Goal: Transaction & Acquisition: Purchase product/service

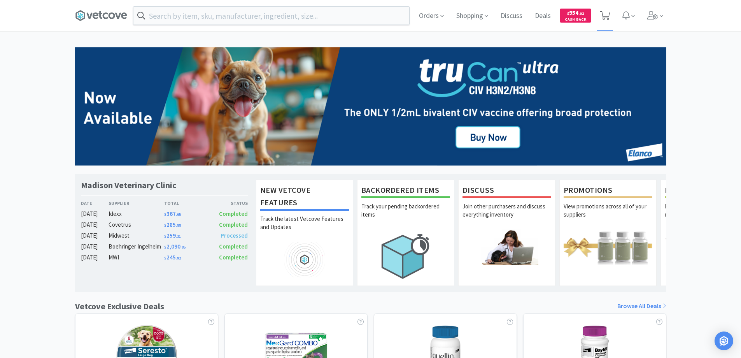
click at [604, 16] on icon at bounding box center [605, 15] width 10 height 9
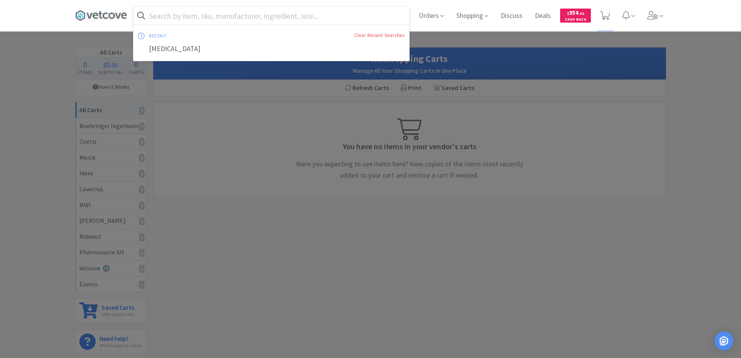
click at [153, 14] on input "text" at bounding box center [271, 16] width 276 height 18
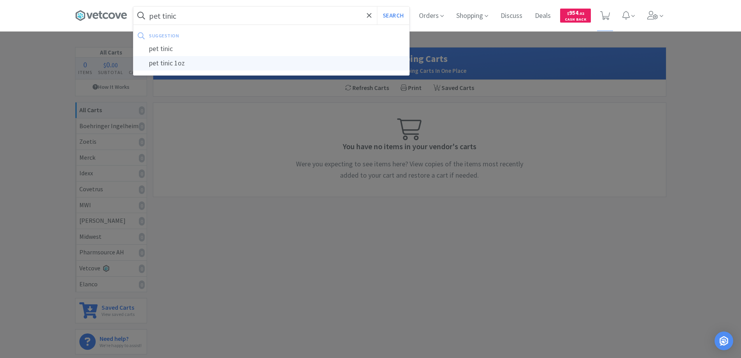
click at [164, 64] on div "pet tinic 1oz" at bounding box center [271, 63] width 276 height 14
type input "pet tinic 1oz"
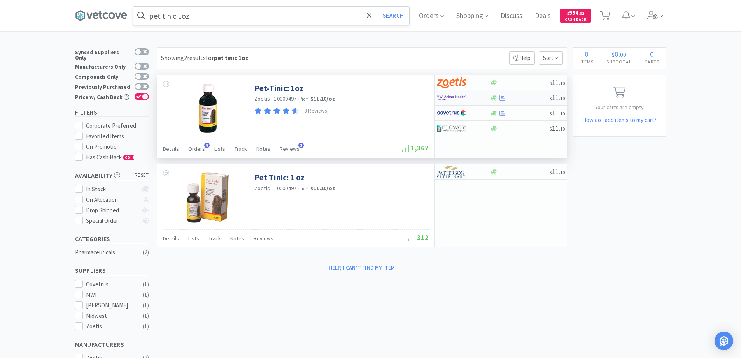
click at [485, 99] on div at bounding box center [463, 97] width 53 height 13
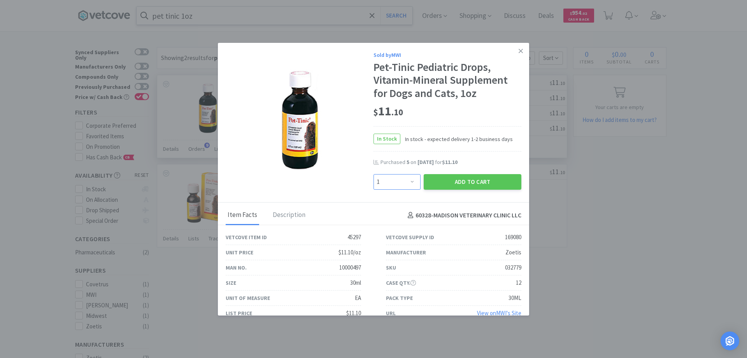
click at [409, 182] on select "Enter Quantity 1 2 3 4 5 6 7 8 9 10 11 12 13 14 15 16 17 18 19 20 Enter Quantity" at bounding box center [397, 182] width 47 height 16
select select "5"
click at [374, 174] on select "Enter Quantity 1 2 3 4 5 6 7 8 9 10 11 12 13 14 15 16 17 18 19 20 Enter Quantity" at bounding box center [397, 182] width 47 height 16
click at [455, 181] on button "Add to Cart" at bounding box center [473, 182] width 98 height 16
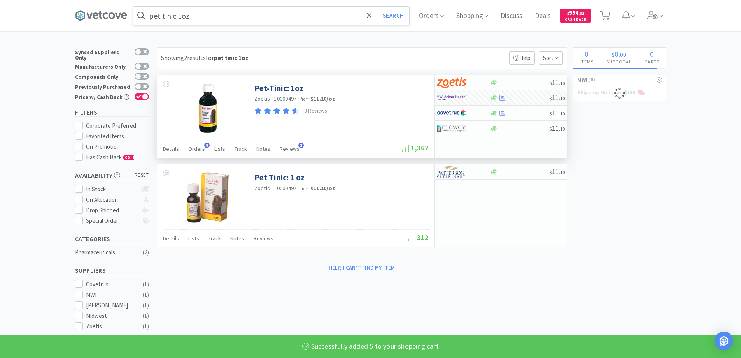
select select "5"
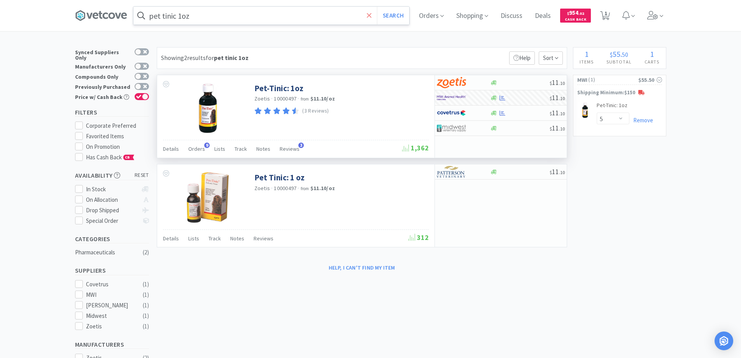
click at [372, 18] on icon at bounding box center [369, 16] width 5 height 8
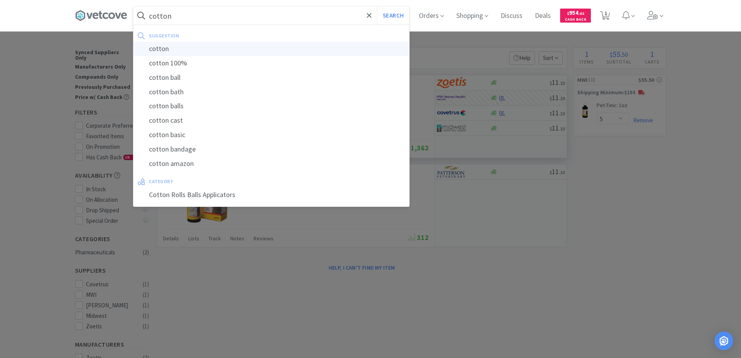
type input "cotton"
click at [158, 48] on div "cotton" at bounding box center [271, 49] width 276 height 14
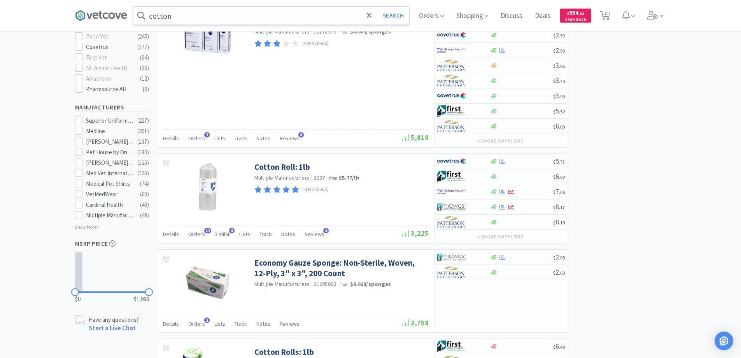
scroll to position [467, 0]
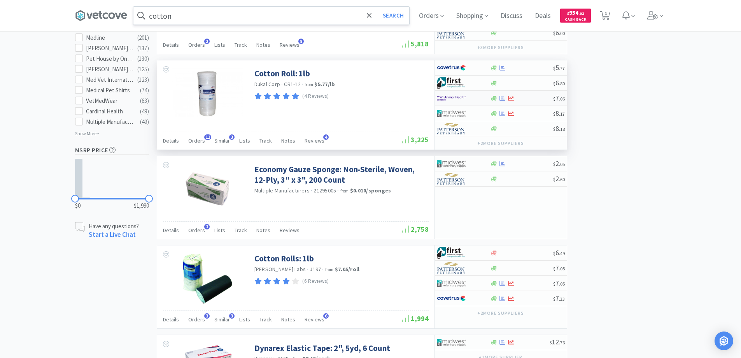
click at [460, 101] on img at bounding box center [451, 98] width 29 height 12
select select "1"
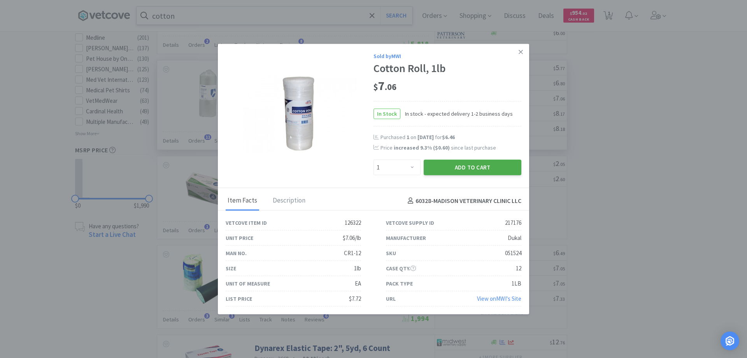
click at [462, 168] on button "Add to Cart" at bounding box center [473, 168] width 98 height 16
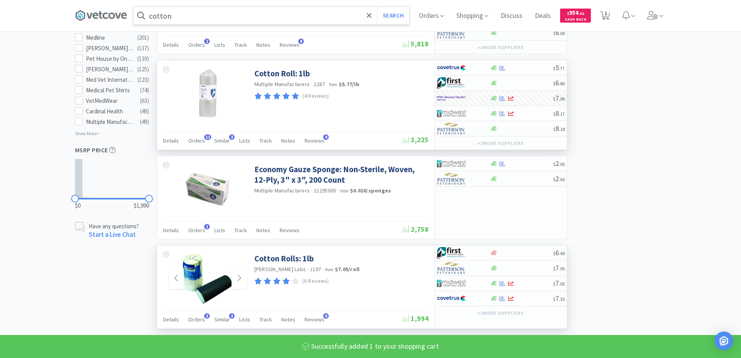
select select "5"
select select "1"
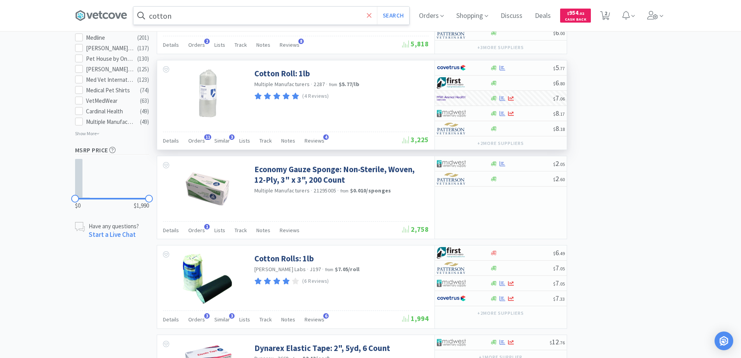
click at [372, 16] on icon at bounding box center [369, 16] width 5 height 8
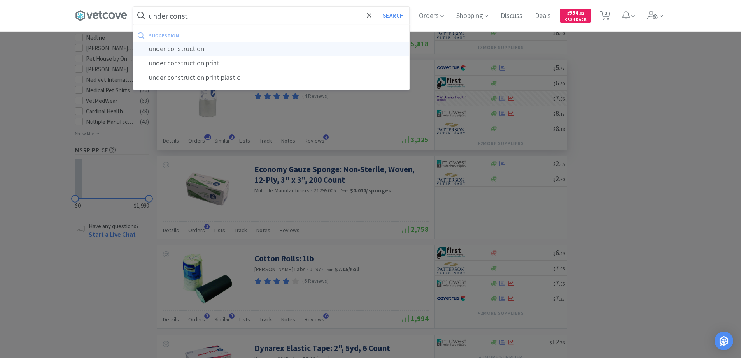
click at [188, 46] on div "under construction" at bounding box center [271, 49] width 276 height 14
type input "under construction"
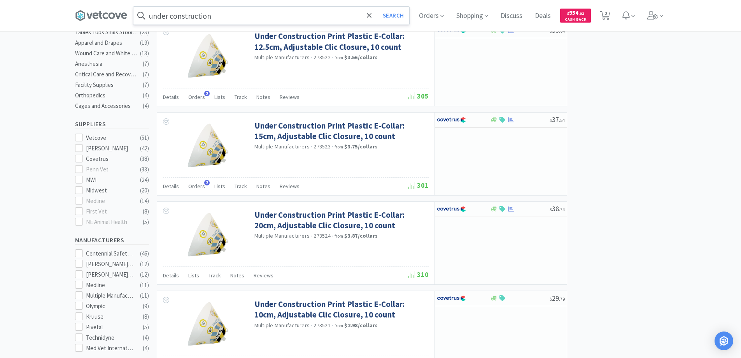
scroll to position [233, 0]
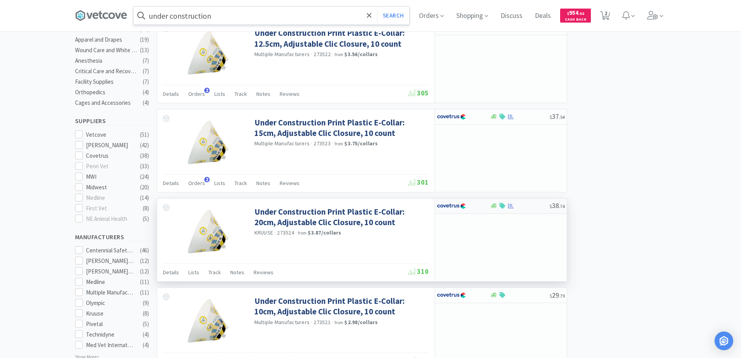
click at [479, 206] on div at bounding box center [458, 205] width 43 height 13
select select "1"
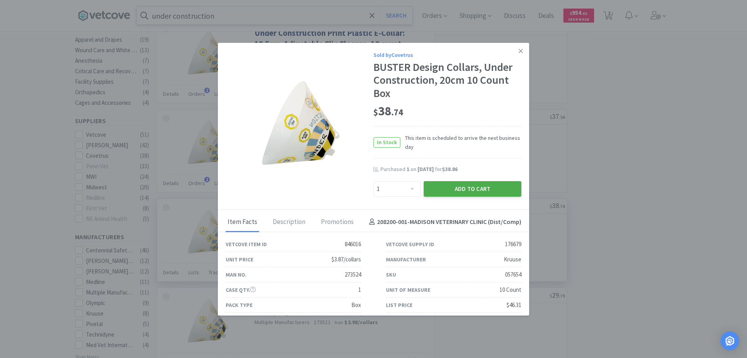
click at [454, 187] on button "Add to Cart" at bounding box center [473, 189] width 98 height 16
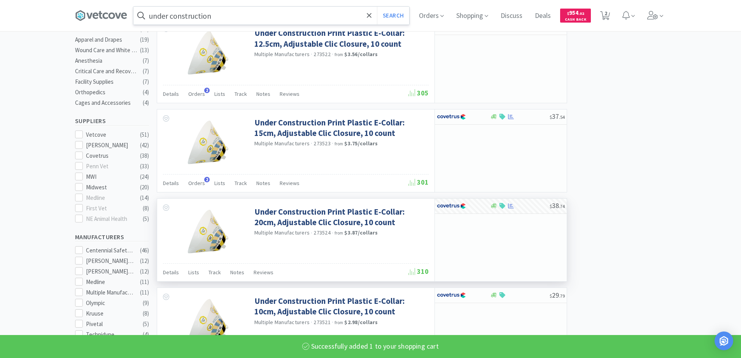
select select "1"
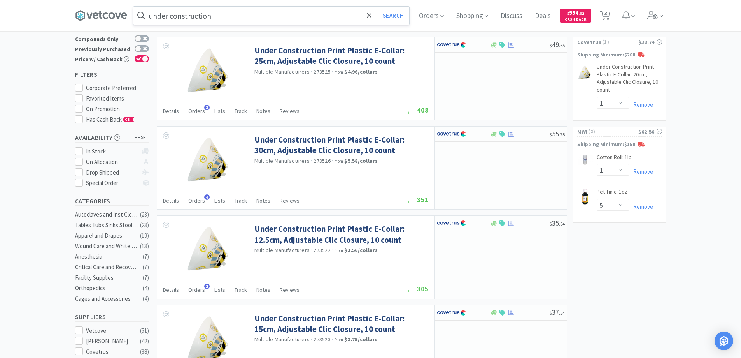
scroll to position [0, 0]
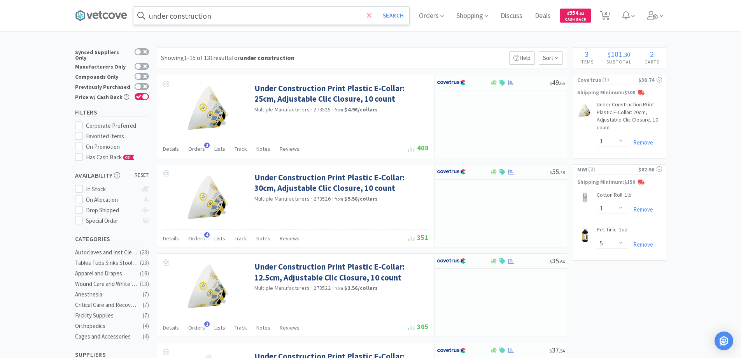
click at [370, 14] on icon at bounding box center [369, 16] width 5 height 8
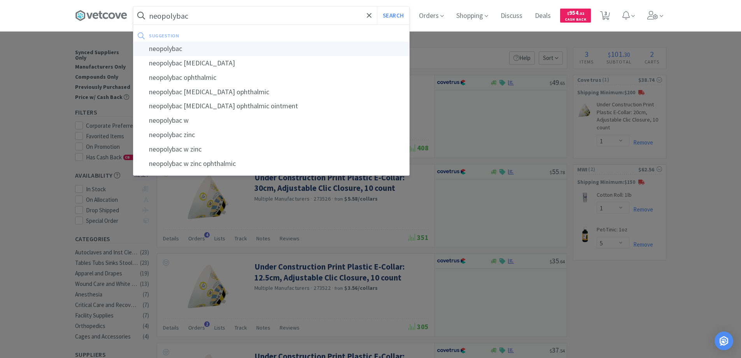
type input "neopolybac"
click at [199, 47] on div "neopolybac" at bounding box center [271, 49] width 276 height 14
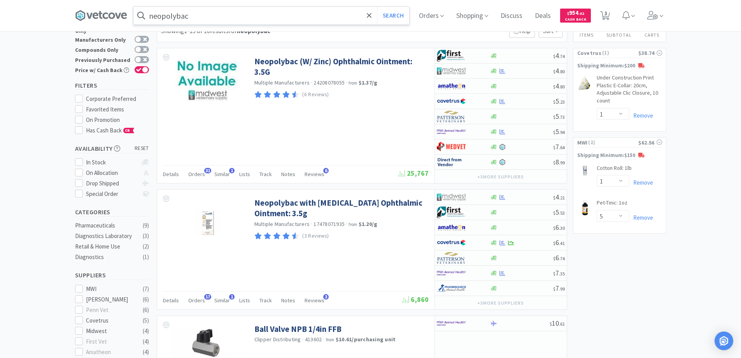
scroll to position [39, 0]
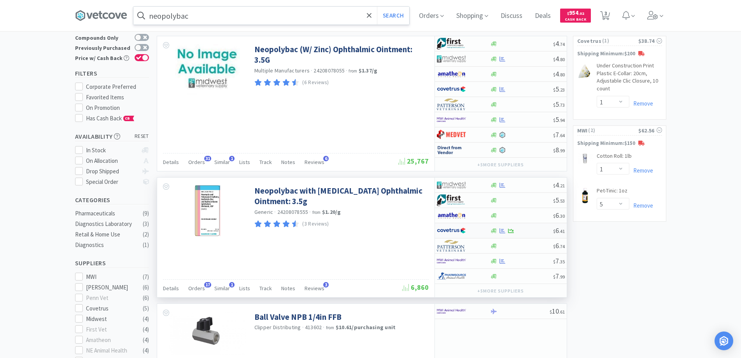
click at [474, 231] on div at bounding box center [458, 230] width 43 height 13
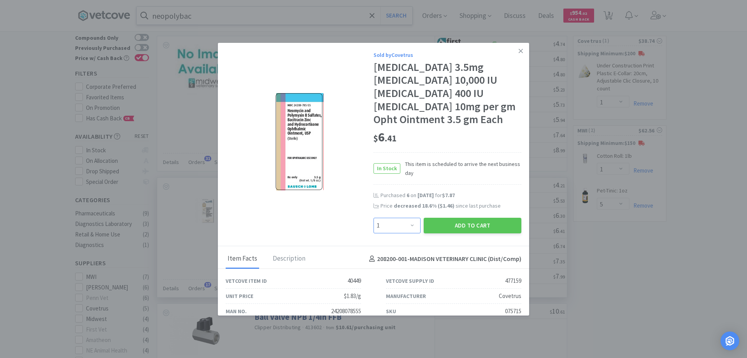
click at [407, 224] on select "Enter Quantity 1 2 3 4 5 6 7 8 9 10 11 12 13 14 15 16 17 18 19 20 Enter Quantity" at bounding box center [397, 225] width 47 height 16
select select "4"
click at [374, 217] on select "Enter Quantity 1 2 3 4 5 6 7 8 9 10 11 12 13 14 15 16 17 18 19 20 Enter Quantity" at bounding box center [397, 225] width 47 height 16
click at [449, 223] on button "Add to Cart" at bounding box center [473, 225] width 98 height 16
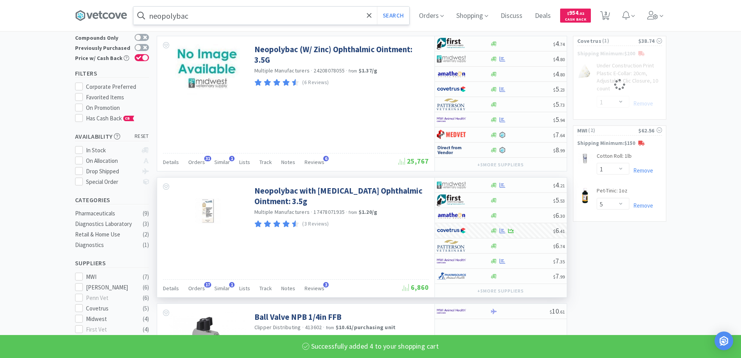
select select "4"
select select "1"
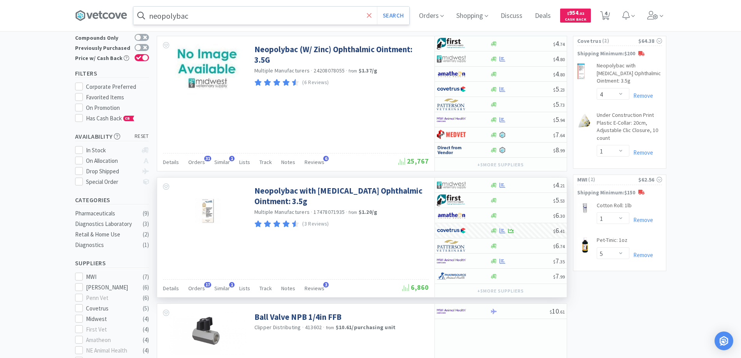
click at [370, 16] on icon at bounding box center [369, 16] width 5 height 8
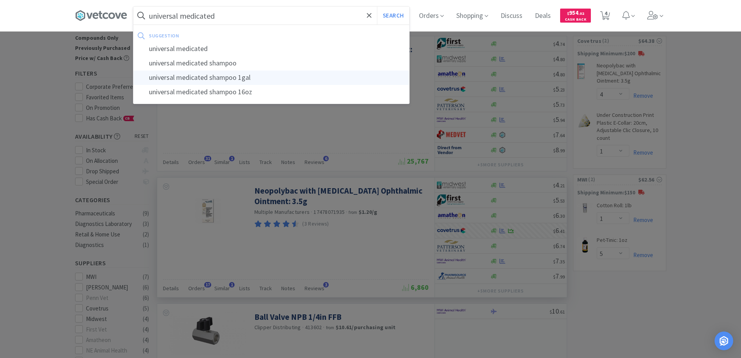
click at [199, 76] on div "universal medicated shampoo 1gal" at bounding box center [271, 77] width 276 height 14
type input "universal medicated shampoo 1gal"
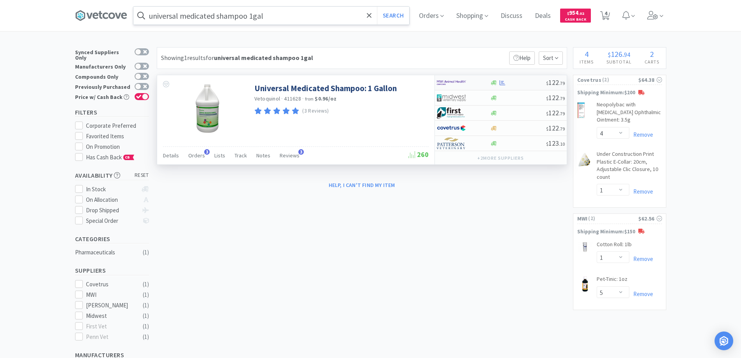
click at [475, 80] on div at bounding box center [458, 82] width 43 height 13
select select "1"
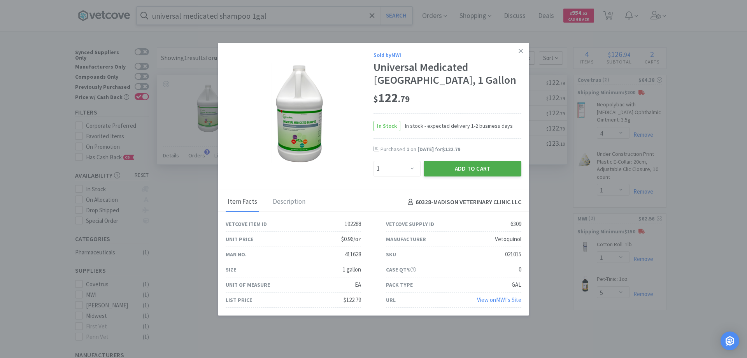
click at [457, 168] on button "Add to Cart" at bounding box center [473, 169] width 98 height 16
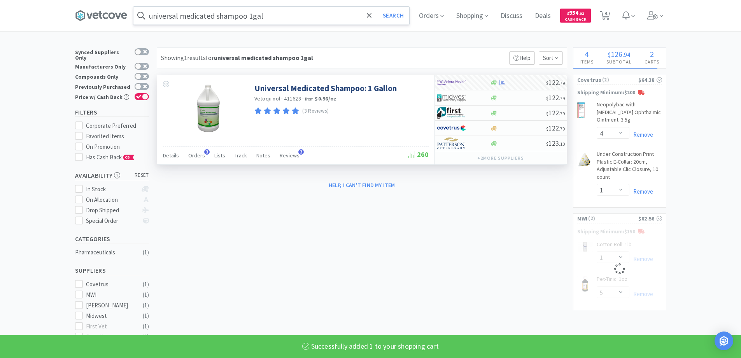
select select "1"
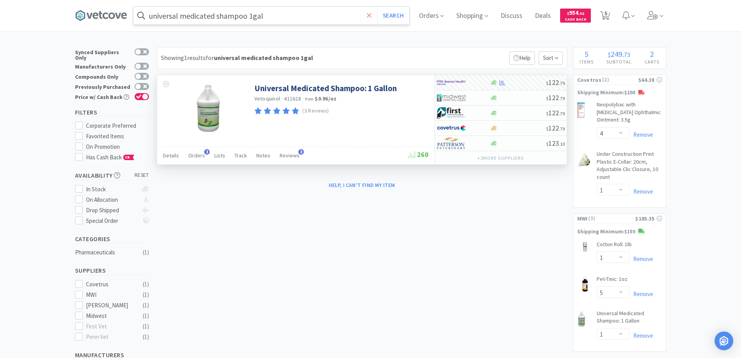
click at [371, 17] on icon at bounding box center [369, 15] width 5 height 5
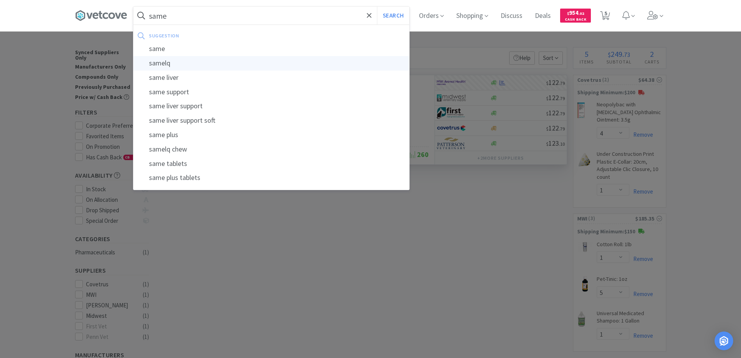
click at [164, 62] on div "samelq" at bounding box center [271, 63] width 276 height 14
type input "samelq"
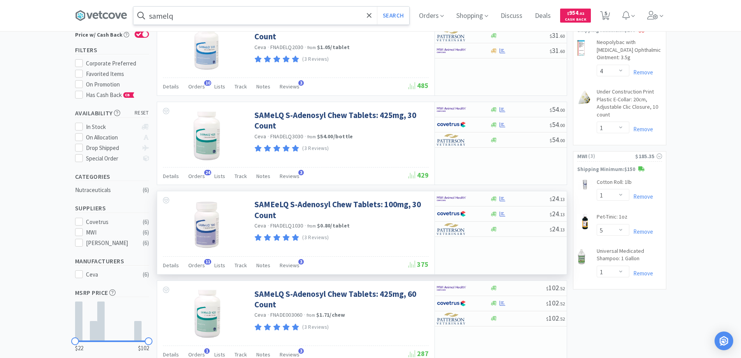
scroll to position [78, 0]
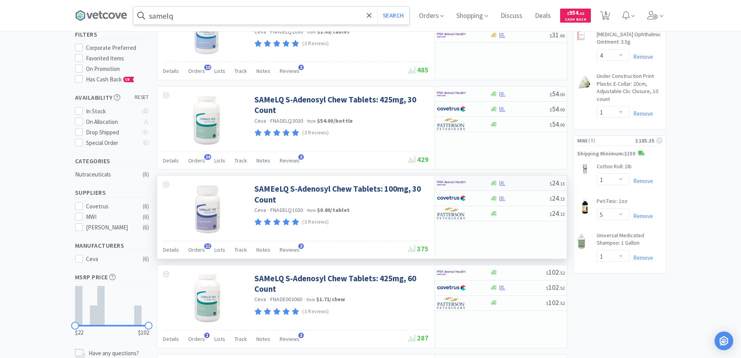
click at [479, 181] on div at bounding box center [458, 182] width 43 height 13
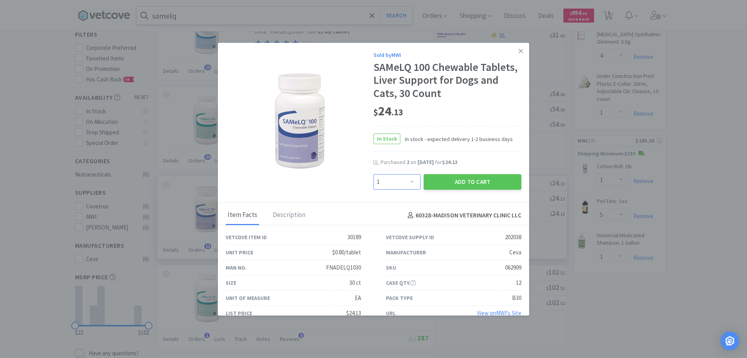
click at [408, 180] on select "Enter Quantity 1 2 3 4 5 6 7 8 9 10 11 12 13 14 15 16 17 18 19 20 Enter Quantity" at bounding box center [397, 182] width 47 height 16
select select "2"
click at [374, 174] on select "Enter Quantity 1 2 3 4 5 6 7 8 9 10 11 12 13 14 15 16 17 18 19 20 Enter Quantity" at bounding box center [397, 182] width 47 height 16
click at [446, 179] on button "Add to Cart" at bounding box center [473, 182] width 98 height 16
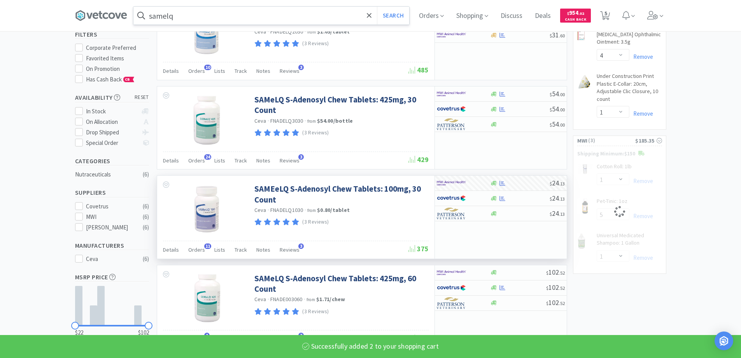
select select "2"
select select "1"
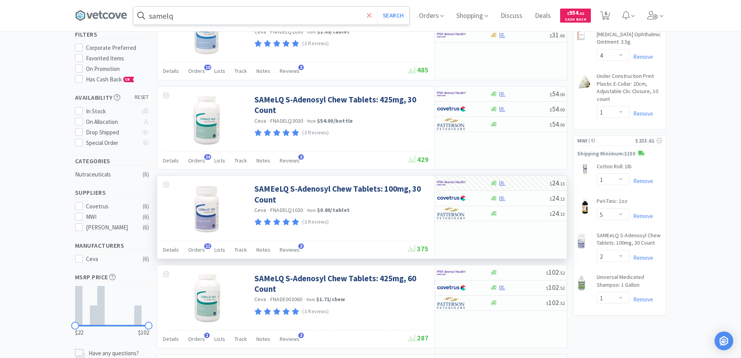
click at [372, 15] on icon at bounding box center [369, 15] width 5 height 5
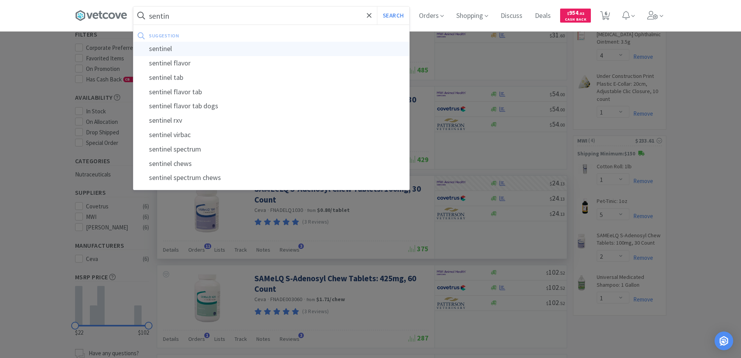
click at [166, 49] on div "sentinel" at bounding box center [271, 49] width 276 height 14
type input "sentinel"
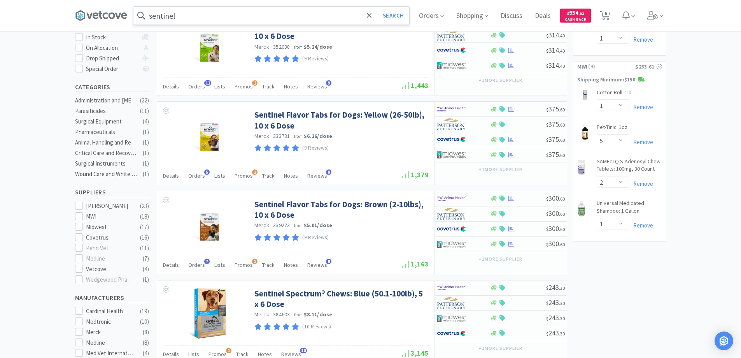
scroll to position [156, 0]
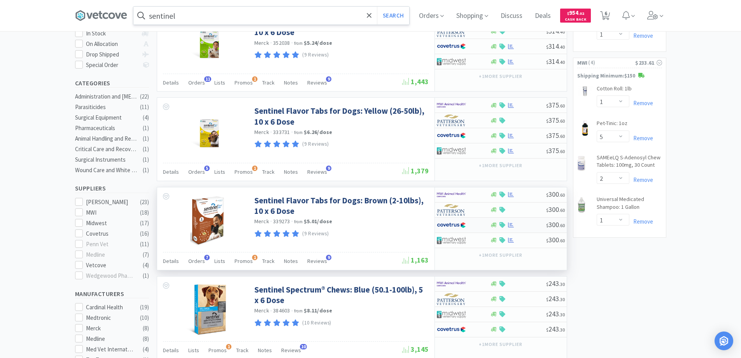
click at [477, 226] on div at bounding box center [458, 224] width 43 height 13
select select "1"
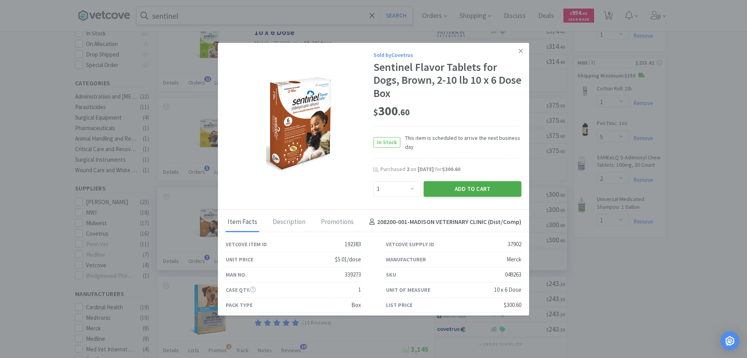
click at [460, 187] on button "Add to Cart" at bounding box center [473, 189] width 98 height 16
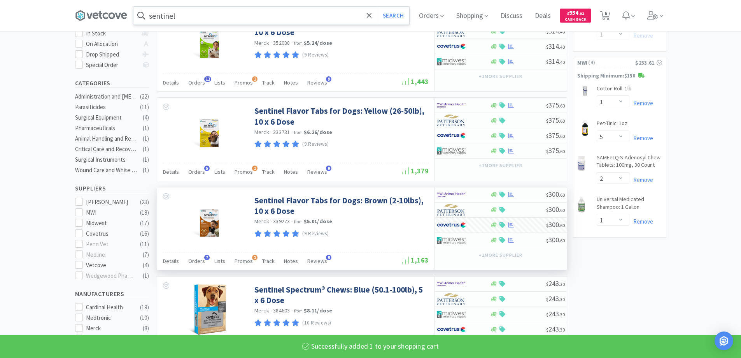
select select "1"
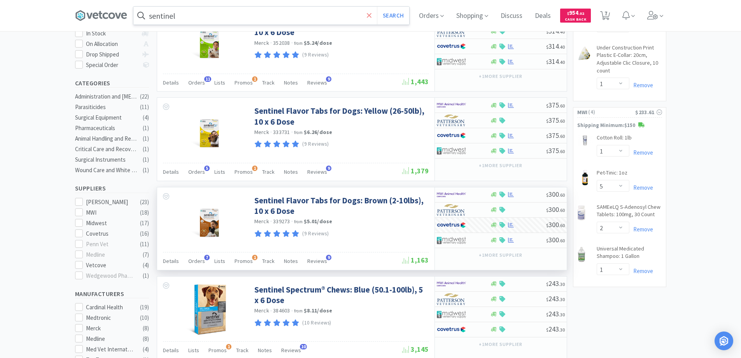
click at [370, 14] on icon at bounding box center [369, 15] width 5 height 5
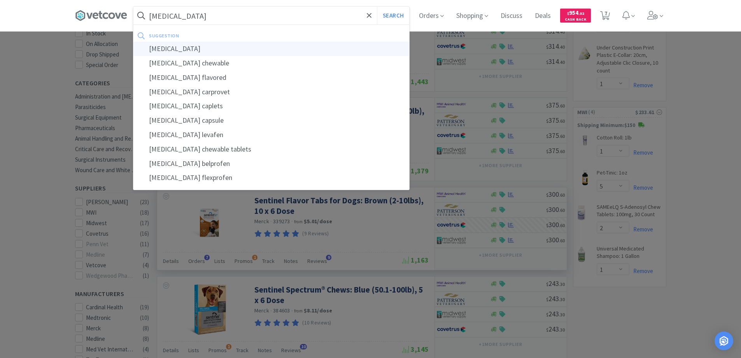
type input "[MEDICAL_DATA]"
click at [165, 49] on div "[MEDICAL_DATA]" at bounding box center [271, 49] width 276 height 14
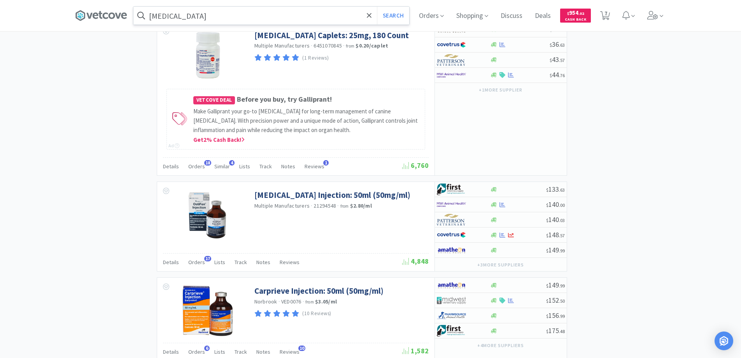
scroll to position [934, 0]
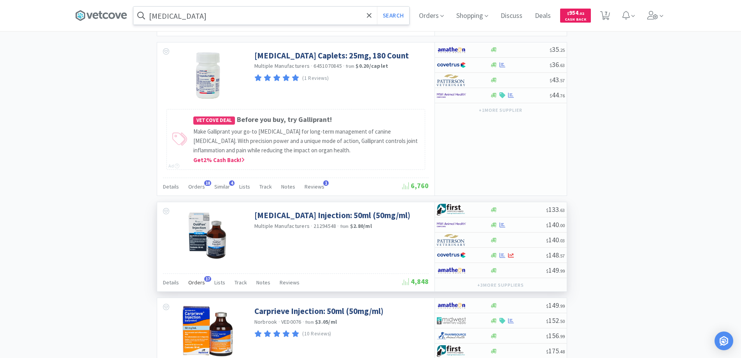
click at [206, 279] on span "17" at bounding box center [207, 278] width 7 height 5
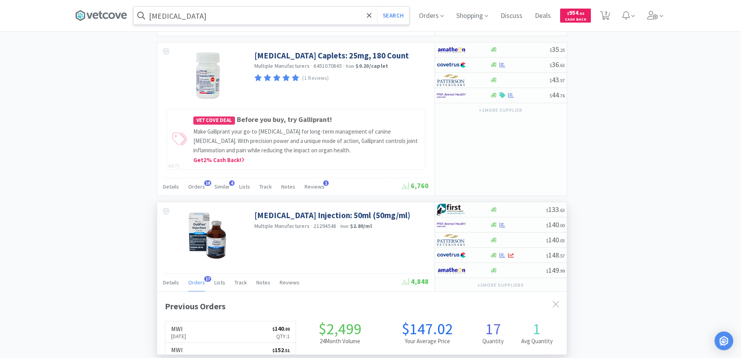
scroll to position [209, 410]
click at [206, 278] on span "17" at bounding box center [207, 278] width 7 height 5
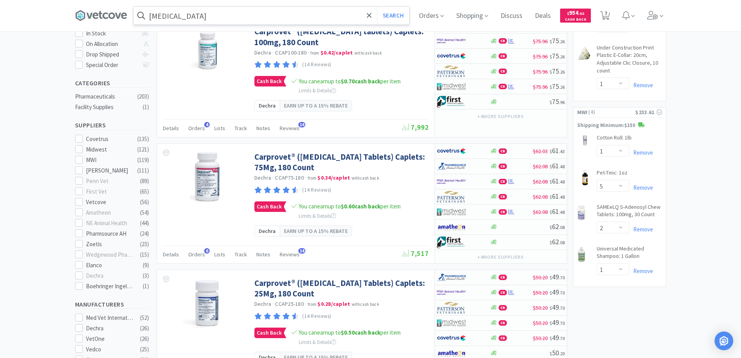
scroll to position [0, 0]
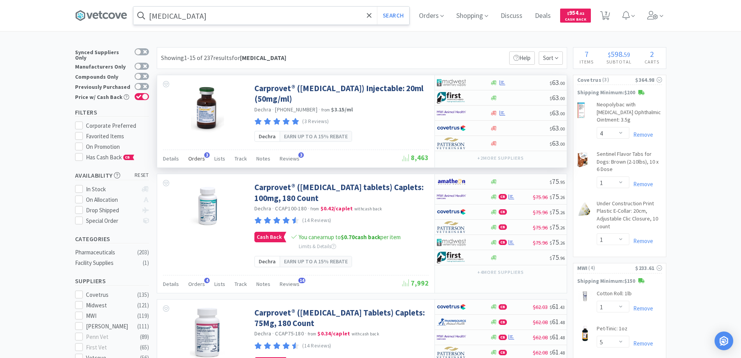
click at [205, 154] on span "3" at bounding box center [206, 154] width 5 height 5
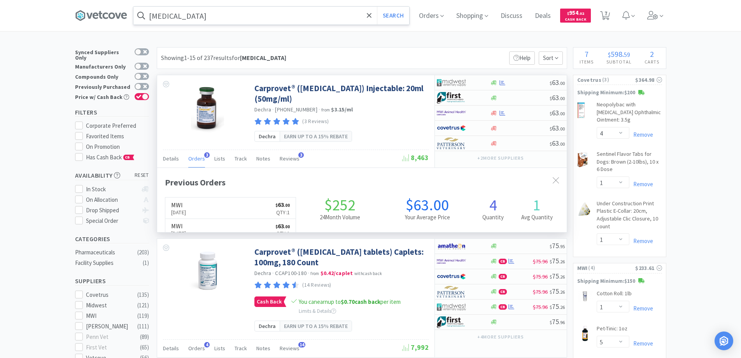
scroll to position [202, 410]
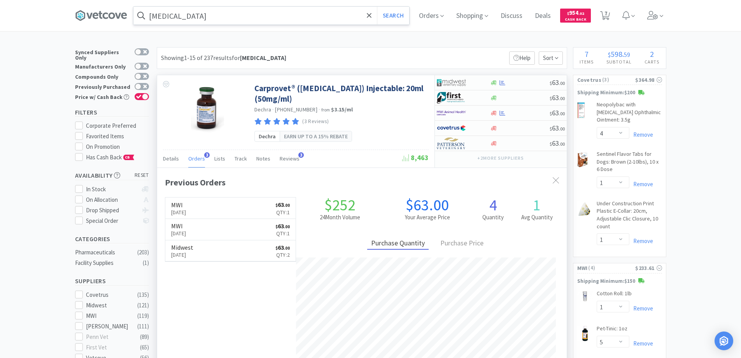
click at [205, 154] on span "3" at bounding box center [206, 154] width 5 height 5
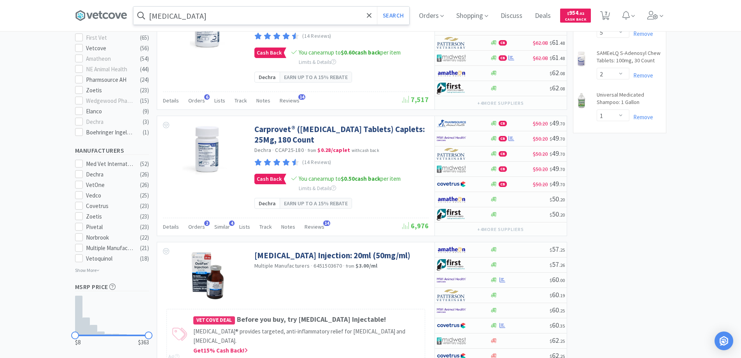
scroll to position [389, 0]
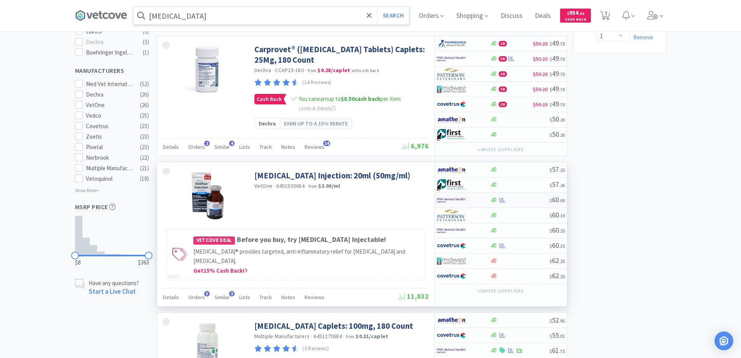
click at [466, 202] on img at bounding box center [451, 200] width 29 height 12
select select "1"
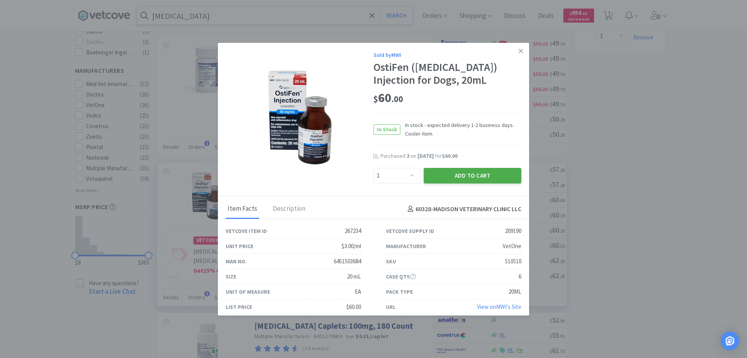
click at [455, 175] on button "Add to Cart" at bounding box center [473, 176] width 98 height 16
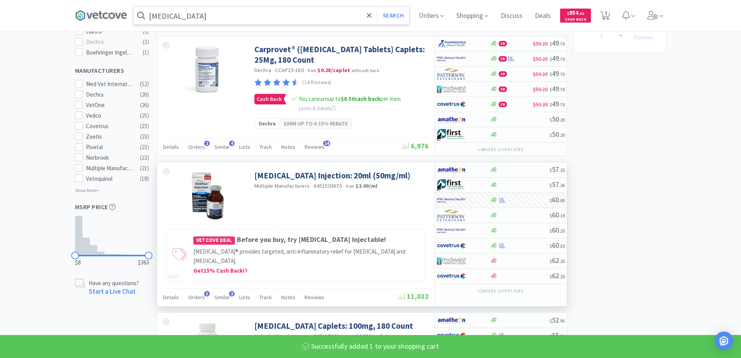
select select "1"
select select "5"
select select "2"
select select "1"
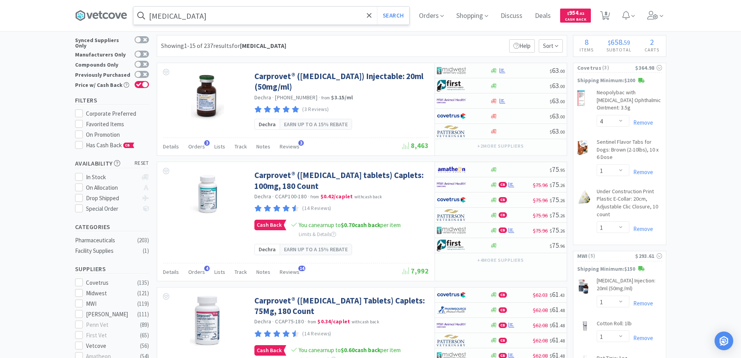
scroll to position [0, 0]
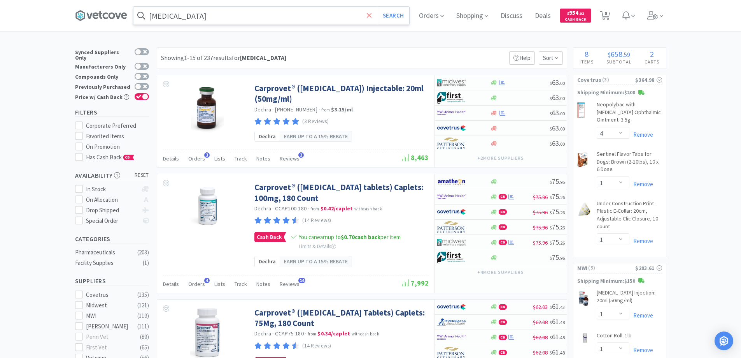
click at [372, 16] on icon at bounding box center [369, 15] width 5 height 5
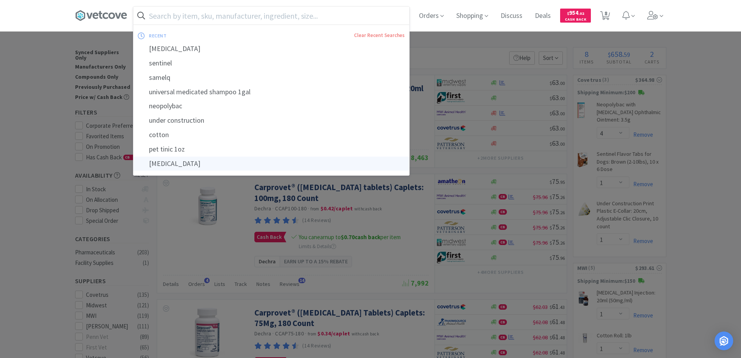
click at [185, 163] on div "[MEDICAL_DATA]" at bounding box center [271, 163] width 276 height 14
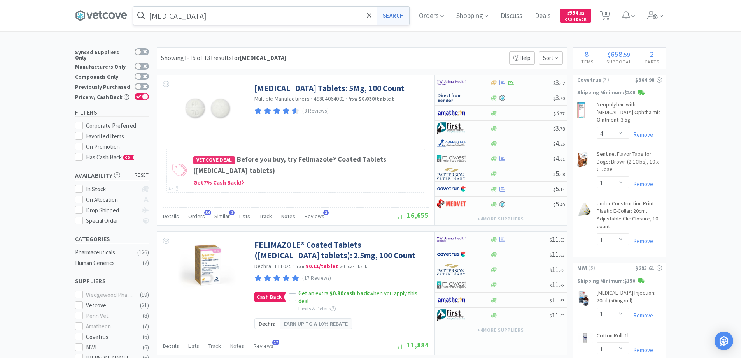
click at [393, 13] on button "Search" at bounding box center [393, 16] width 32 height 18
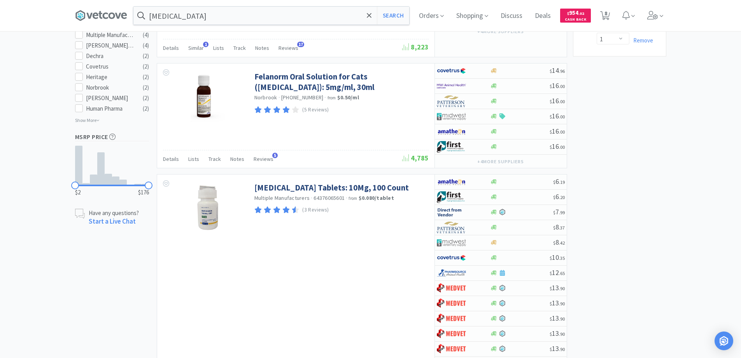
scroll to position [428, 0]
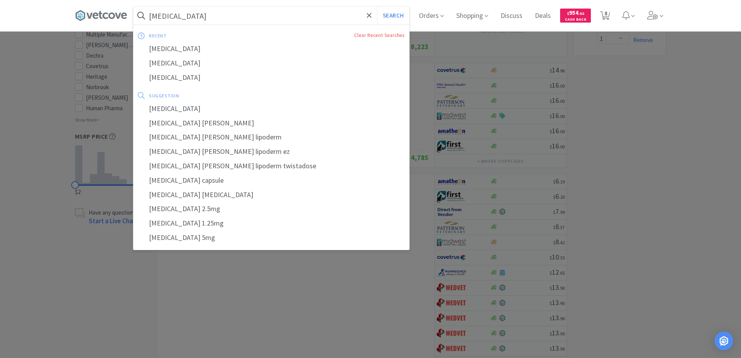
click at [211, 11] on input "[MEDICAL_DATA]" at bounding box center [271, 16] width 276 height 18
click at [377, 7] on button "Search" at bounding box center [393, 16] width 32 height 18
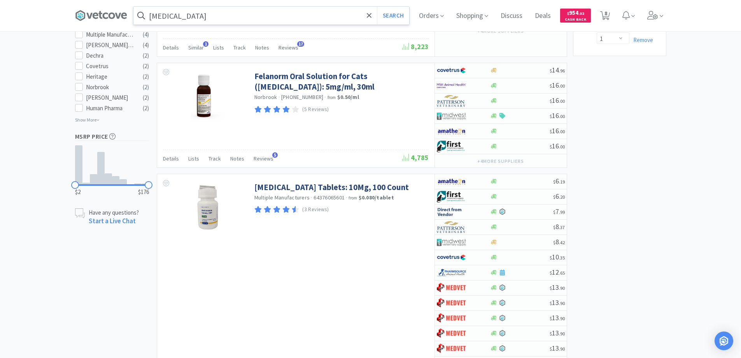
scroll to position [0, 0]
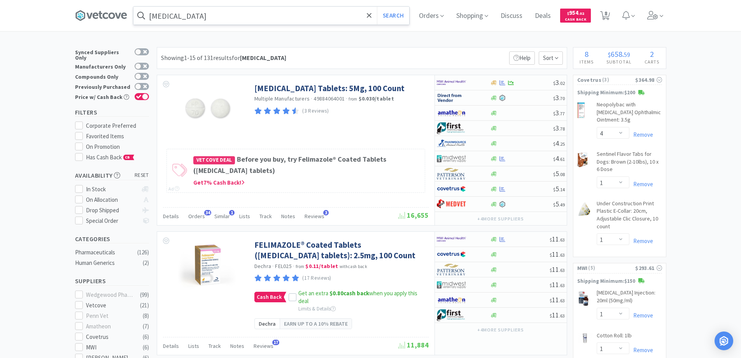
click at [220, 18] on input "[MEDICAL_DATA]" at bounding box center [271, 16] width 276 height 18
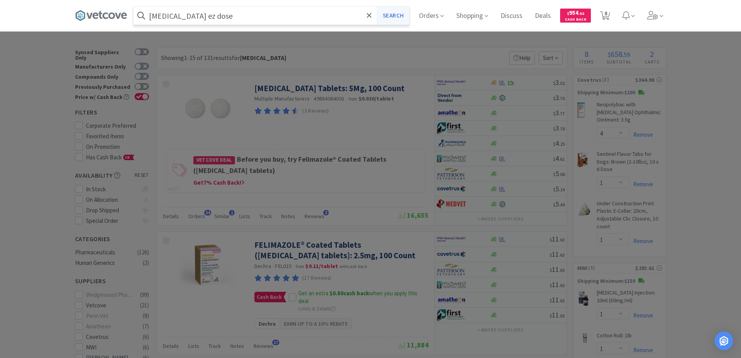
type input "[MEDICAL_DATA] ez dose"
click at [395, 14] on button "Search" at bounding box center [393, 16] width 32 height 18
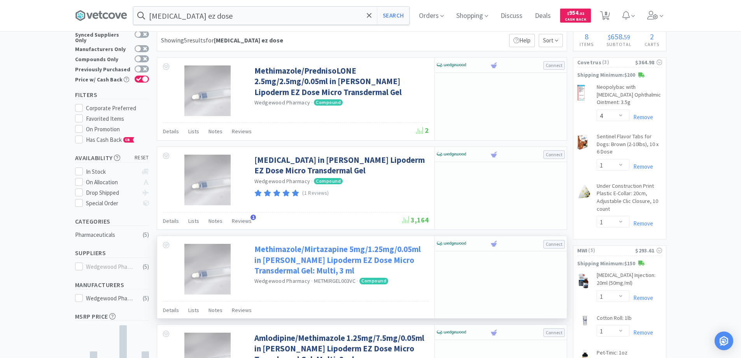
scroll to position [11, 0]
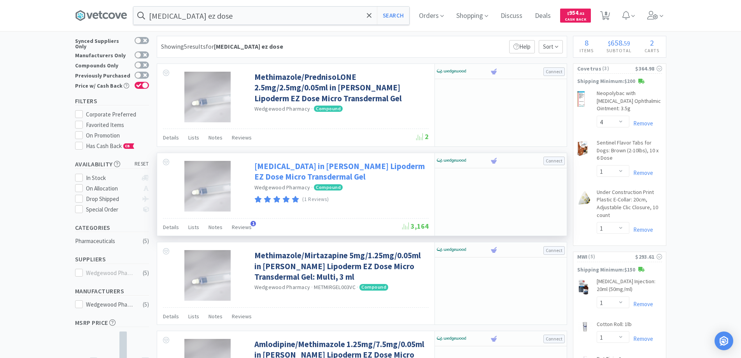
click at [279, 172] on link "[MEDICAL_DATA] in [PERSON_NAME] Lipoderm EZ Dose Micro Transdermal Gel" at bounding box center [340, 171] width 172 height 21
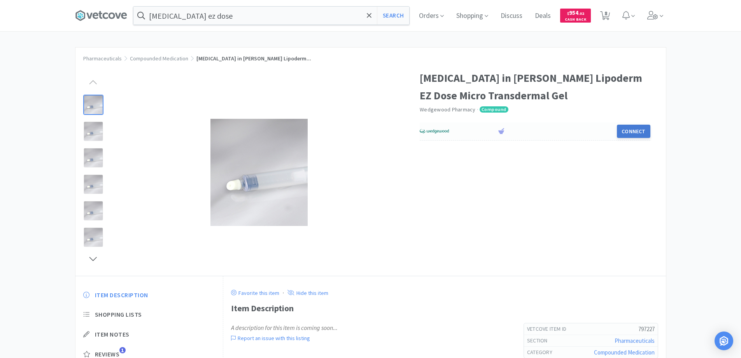
click at [630, 130] on button "Connect" at bounding box center [633, 131] width 33 height 13
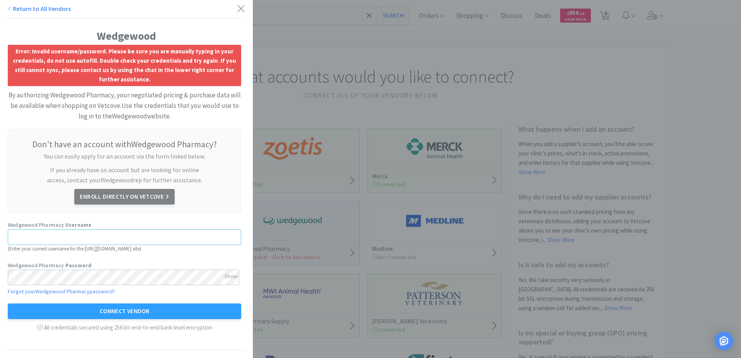
type input "[EMAIL_ADDRESS][DOMAIN_NAME]"
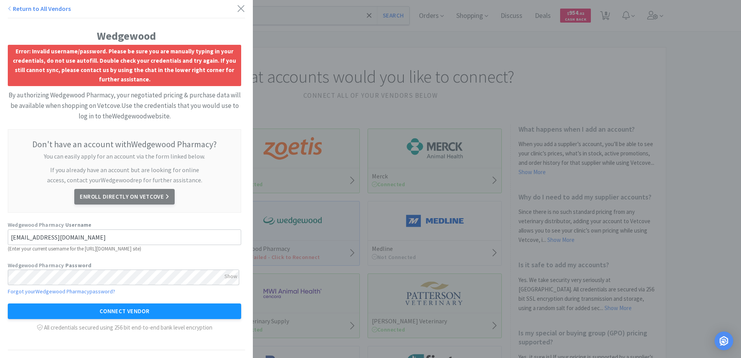
click at [110, 310] on button "Connect Vendor" at bounding box center [124, 311] width 233 height 16
click at [237, 3] on icon at bounding box center [241, 8] width 8 height 11
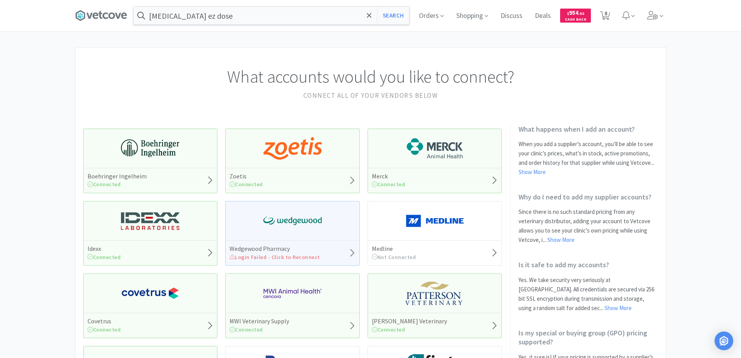
click at [282, 255] on span "Login Failed - Click to Reconnect" at bounding box center [275, 256] width 91 height 7
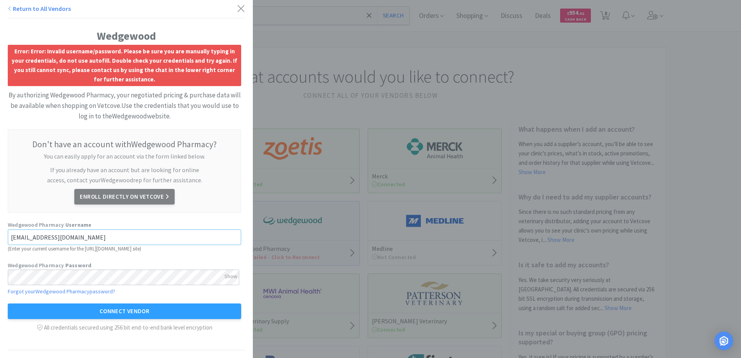
click at [85, 237] on input "[EMAIL_ADDRESS][DOMAIN_NAME]" at bounding box center [124, 237] width 233 height 16
type input "lewi008"
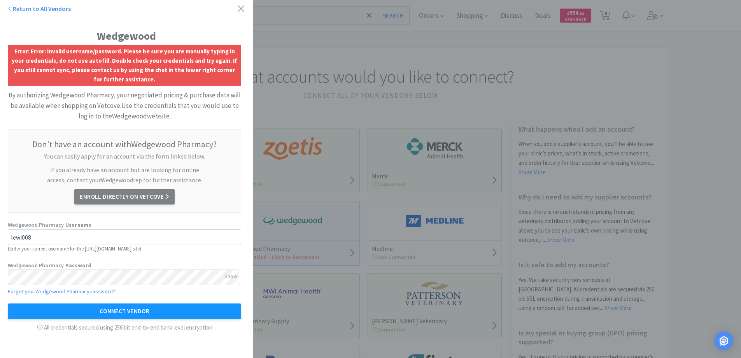
click at [117, 310] on button "Connect Vendor" at bounding box center [124, 311] width 233 height 16
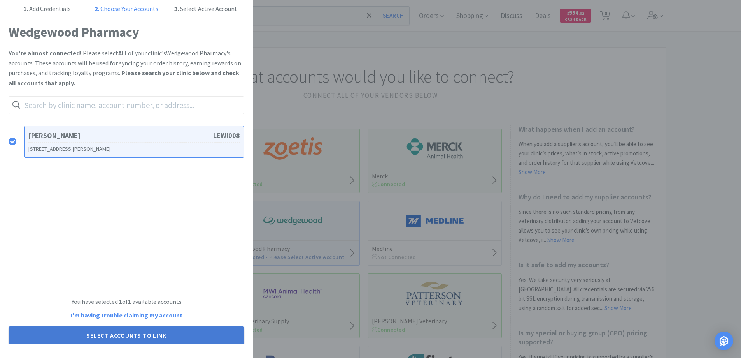
click at [116, 336] on button "Select Accounts to Link" at bounding box center [127, 335] width 236 height 18
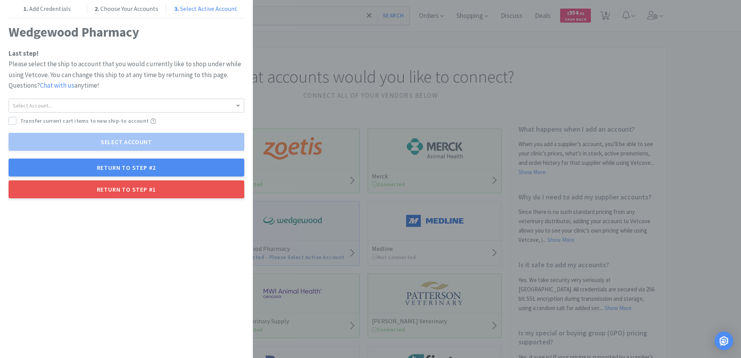
click at [132, 141] on div "Last step! Please select the ship to account that you would currently like to s…" at bounding box center [127, 123] width 236 height 150
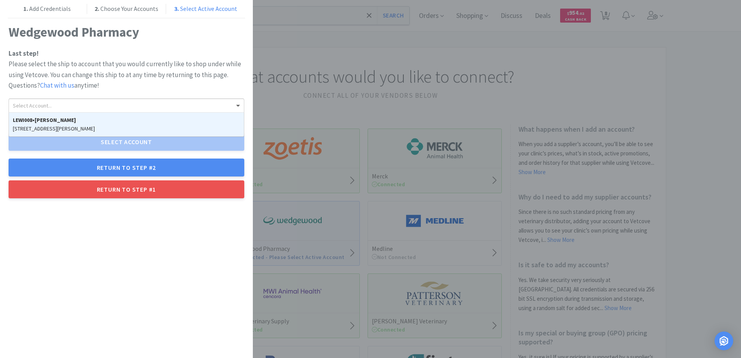
click at [236, 107] on span at bounding box center [238, 106] width 4 height 3
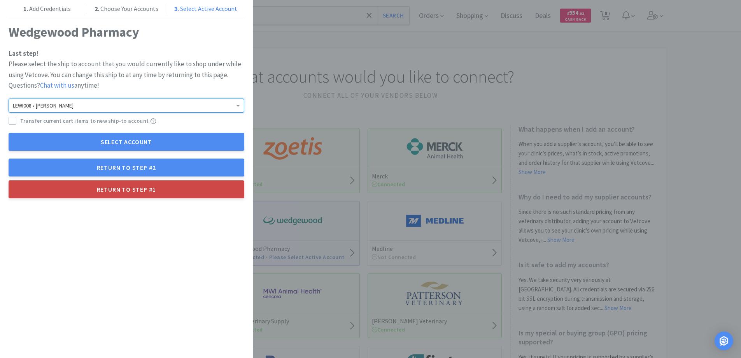
click at [128, 188] on button "Return to Step #1" at bounding box center [127, 189] width 236 height 18
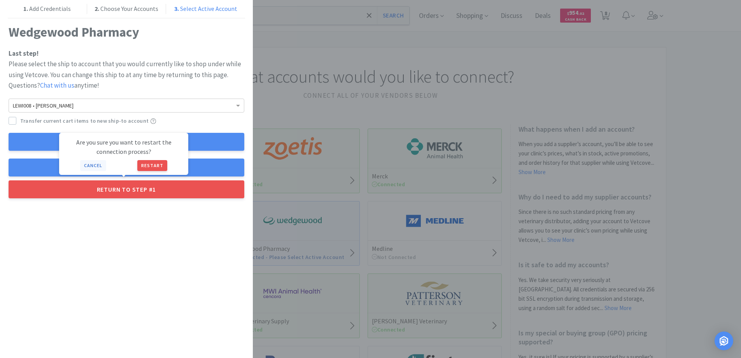
click at [89, 164] on button "Cancel" at bounding box center [93, 165] width 26 height 11
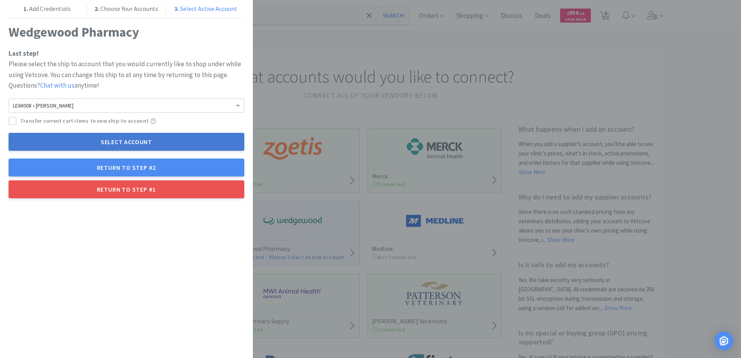
click at [135, 142] on button "Select Account" at bounding box center [127, 142] width 236 height 18
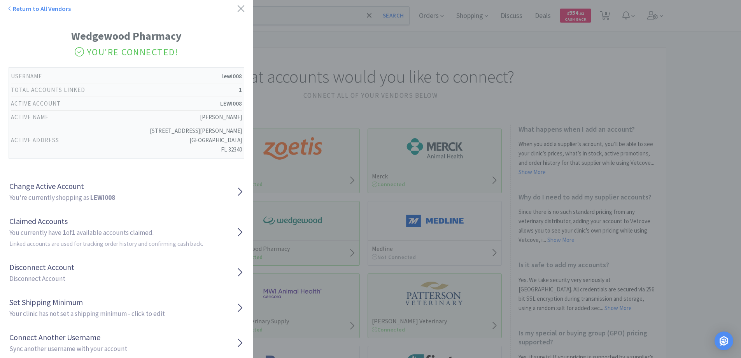
scroll to position [18, 0]
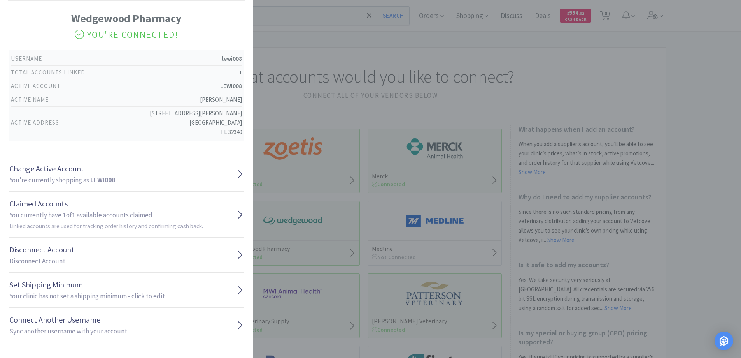
click at [489, 61] on div "Return to All Vendors Wedgewood Pharmacy You're Connected! Username lewi008 Tot…" at bounding box center [370, 179] width 741 height 358
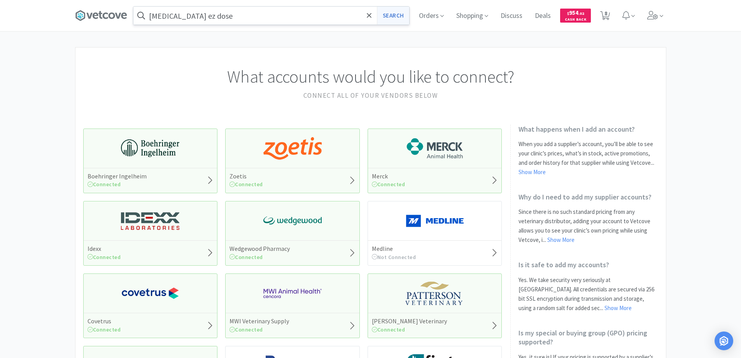
click at [389, 15] on button "Search" at bounding box center [393, 16] width 32 height 18
select select "4"
select select "1"
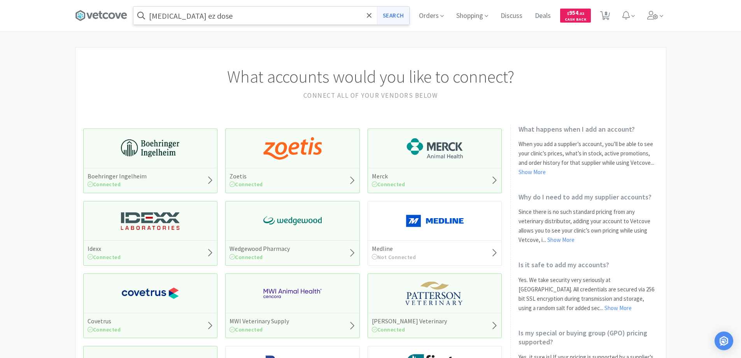
select select "1"
select select "5"
select select "2"
select select "1"
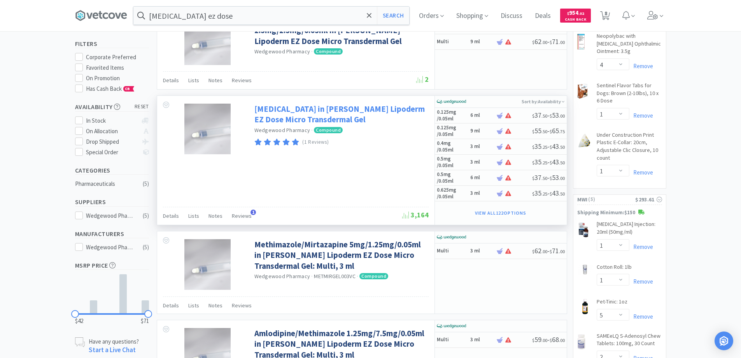
scroll to position [58, 0]
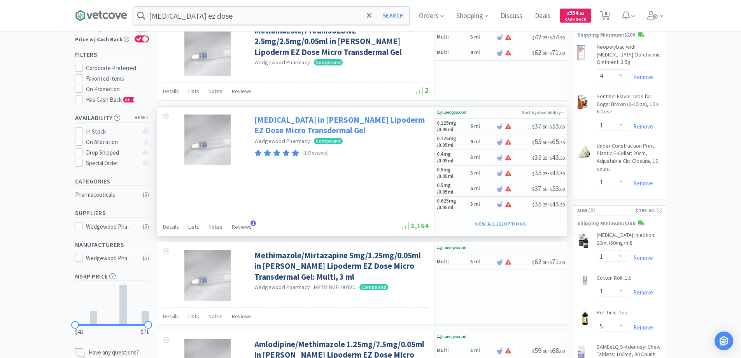
click at [284, 121] on link "[MEDICAL_DATA] in [PERSON_NAME] Lipoderm EZ Dose Micro Transdermal Gel" at bounding box center [340, 124] width 172 height 21
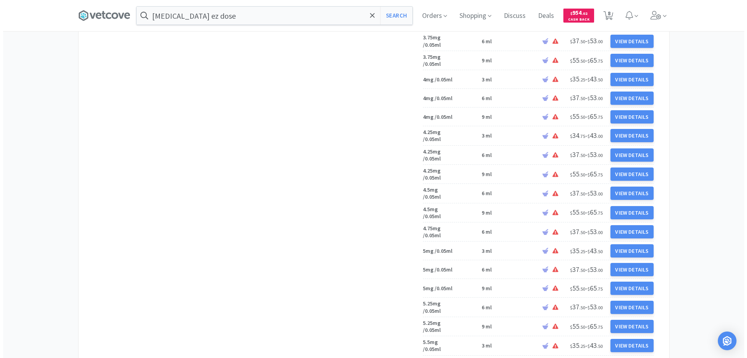
scroll to position [1245, 0]
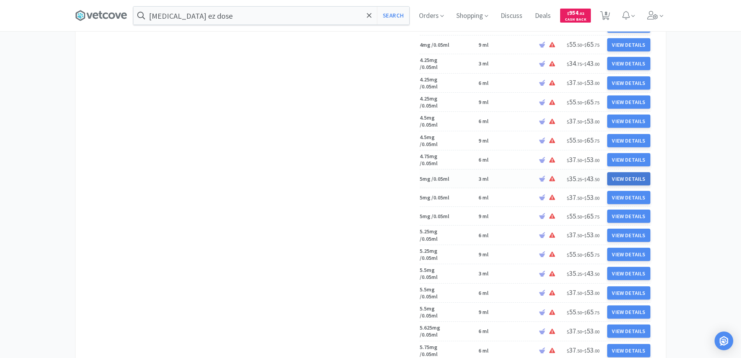
click at [623, 176] on button "View Details" at bounding box center [628, 178] width 43 height 13
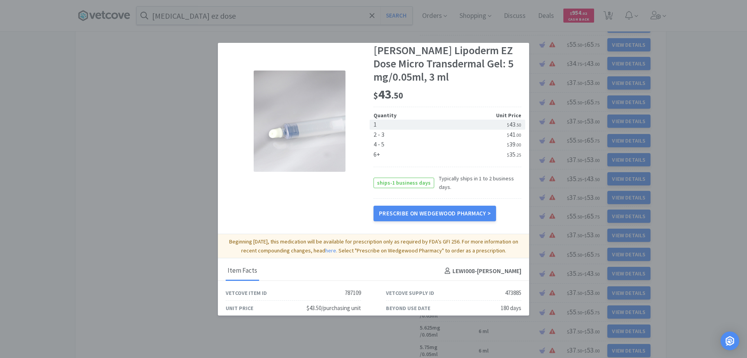
scroll to position [20, 0]
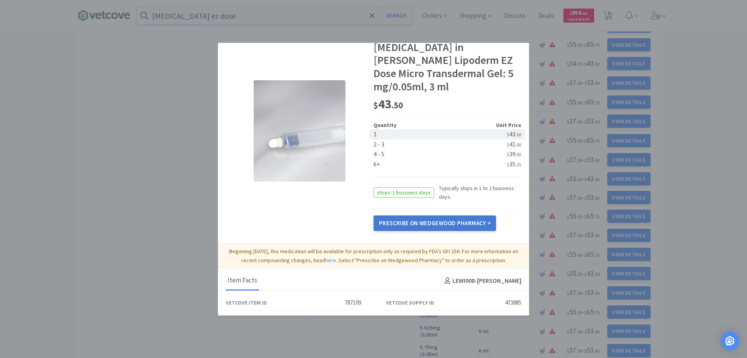
click at [402, 215] on link "Prescribe on Wedgewood Pharmacy >" at bounding box center [435, 223] width 123 height 16
